Goal: Transaction & Acquisition: Purchase product/service

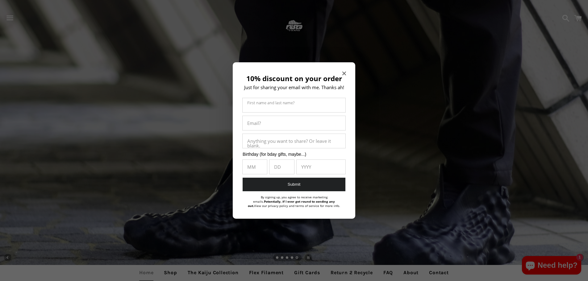
click at [345, 71] on span "Close modal" at bounding box center [344, 73] width 4 height 6
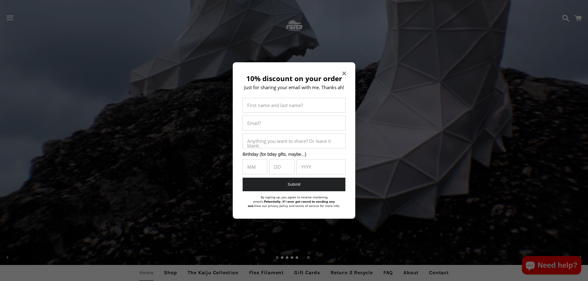
click at [345, 72] on icon "Close modal" at bounding box center [344, 74] width 4 height 4
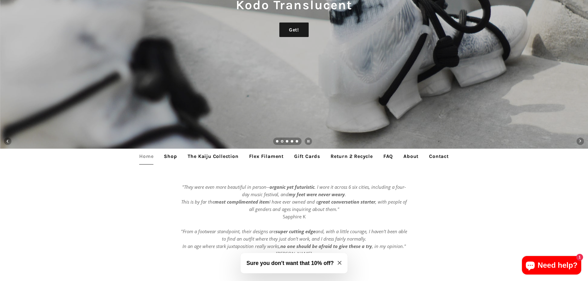
scroll to position [124, 0]
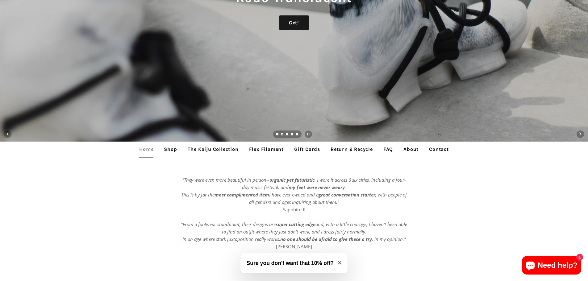
click at [168, 150] on link "Shop" at bounding box center [170, 149] width 22 height 15
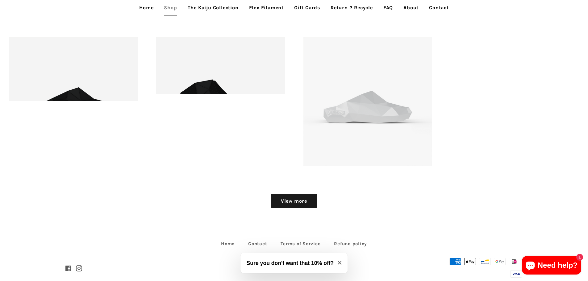
scroll to position [923, 0]
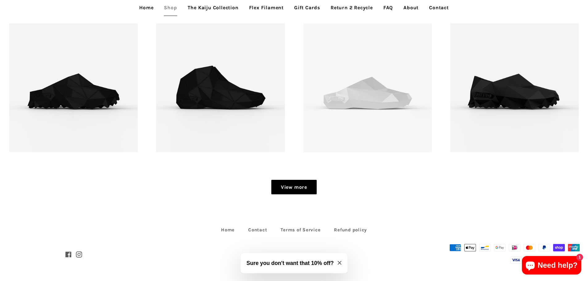
click at [300, 182] on link "View more" at bounding box center [293, 187] width 45 height 15
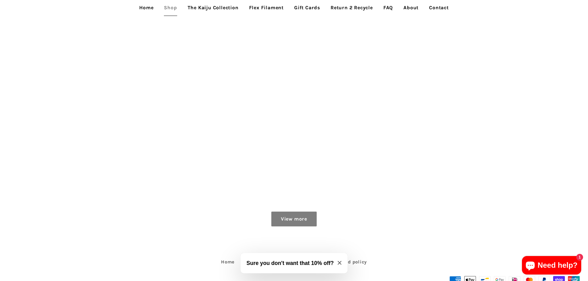
scroll to position [1217, 0]
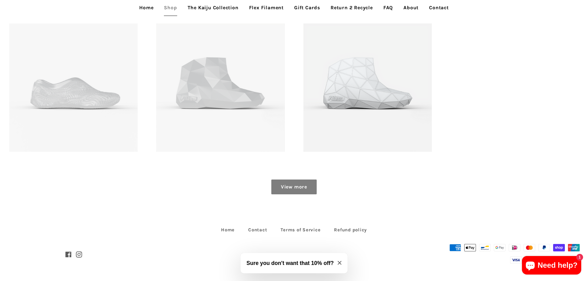
click at [297, 187] on link "View more" at bounding box center [293, 187] width 45 height 15
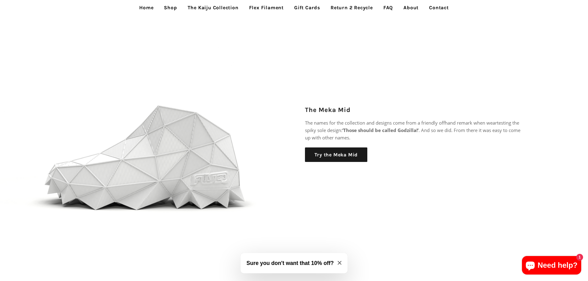
scroll to position [803, 0]
